Goal: Navigation & Orientation: Find specific page/section

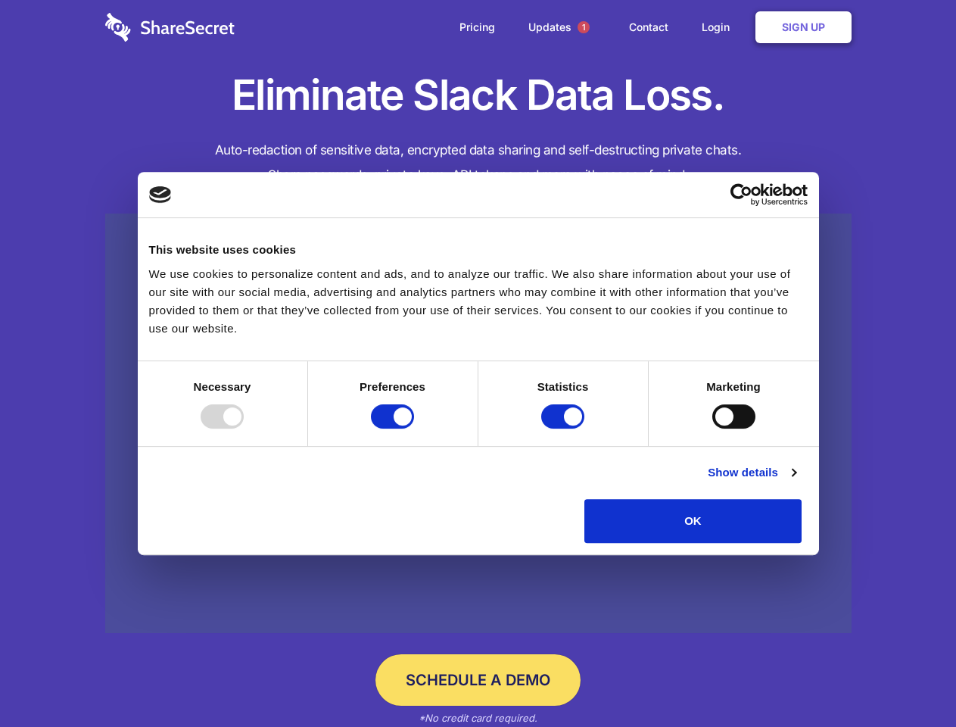
click at [244, 429] on div at bounding box center [222, 416] width 43 height 24
click at [414, 429] on input "Preferences" at bounding box center [392, 416] width 43 height 24
checkbox input "false"
click at [565, 429] on input "Statistics" at bounding box center [562, 416] width 43 height 24
checkbox input "false"
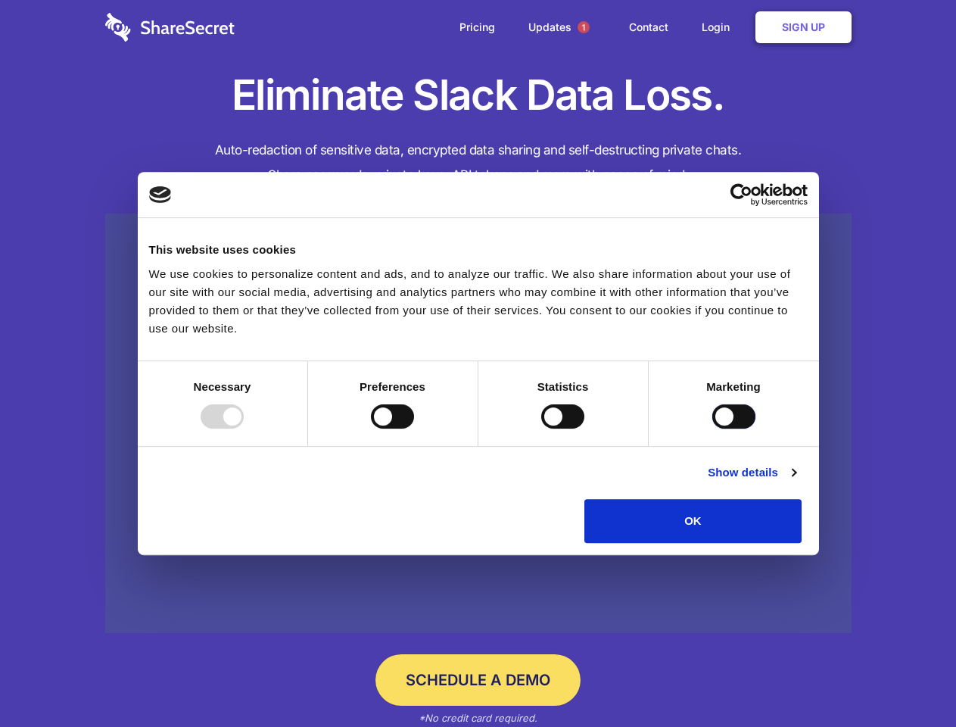
click at [713, 429] on input "Marketing" at bounding box center [734, 416] width 43 height 24
checkbox input "true"
click at [796, 482] on link "Show details" at bounding box center [752, 472] width 88 height 18
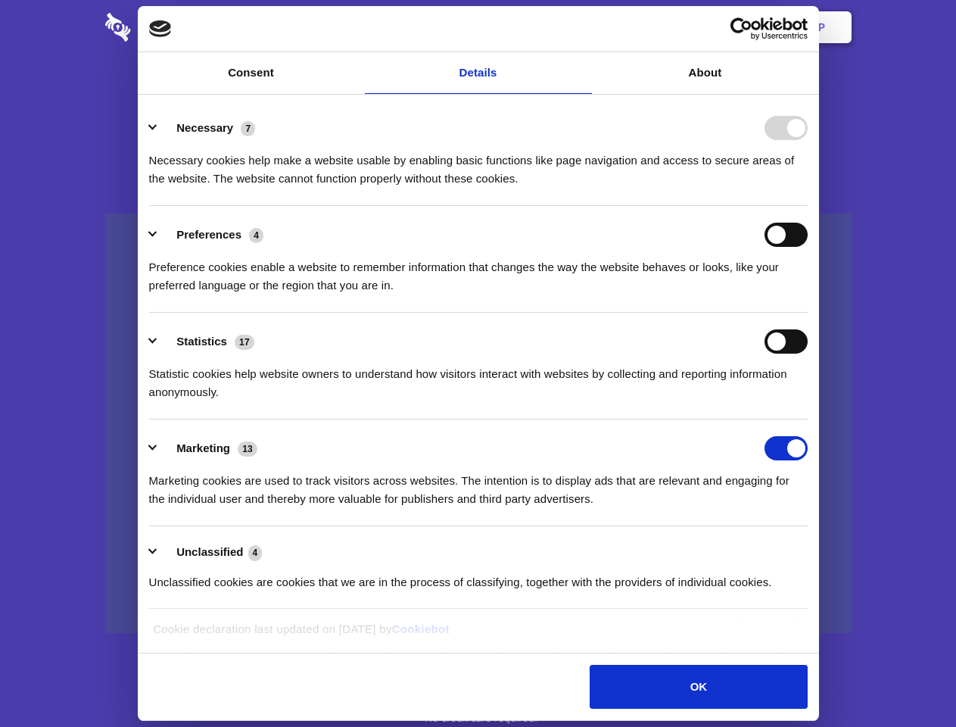
click at [815, 548] on ul "Necessary 7 Necessary cookies help make a website usable by enabling basic func…" at bounding box center [478, 354] width 673 height 510
click at [583, 27] on span "1" at bounding box center [584, 27] width 12 height 12
